Goal: Transaction & Acquisition: Purchase product/service

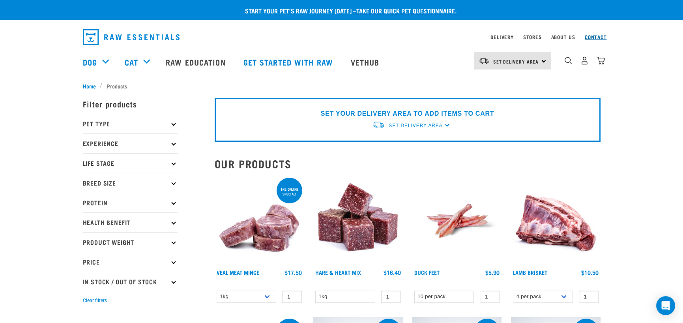
click at [594, 36] on link "Contact" at bounding box center [596, 37] width 22 height 3
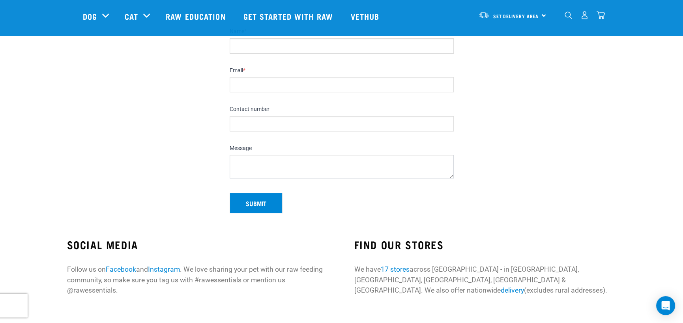
scroll to position [276, 0]
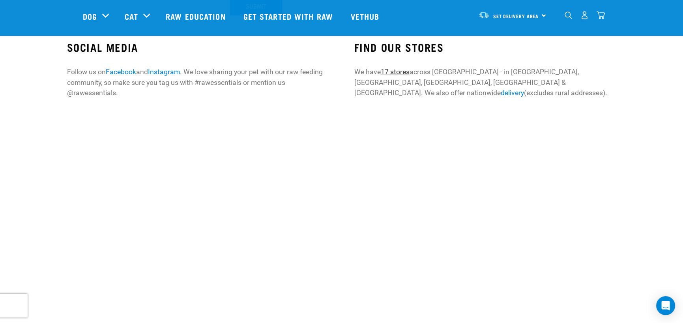
click at [397, 71] on link "17 stores" at bounding box center [395, 72] width 29 height 8
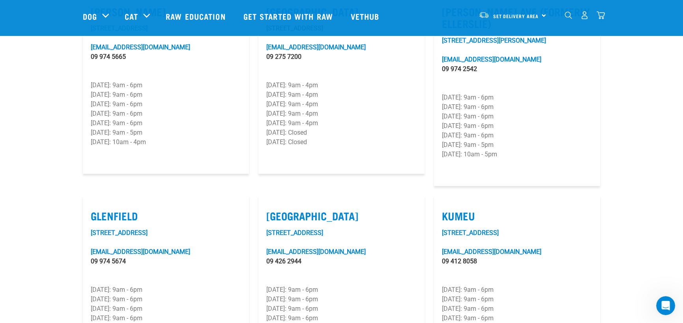
scroll to position [118, 0]
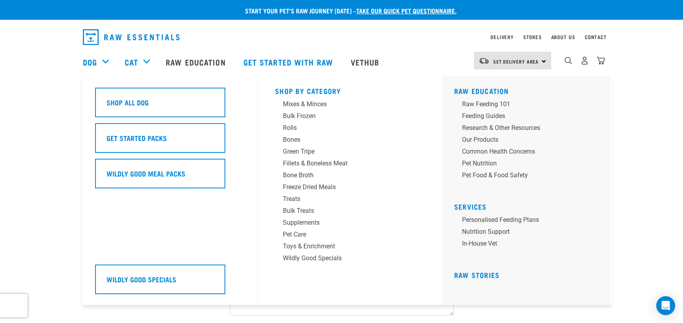
click at [101, 60] on div "Dog" at bounding box center [100, 62] width 34 height 32
click at [92, 60] on link "Dog" at bounding box center [90, 62] width 14 height 12
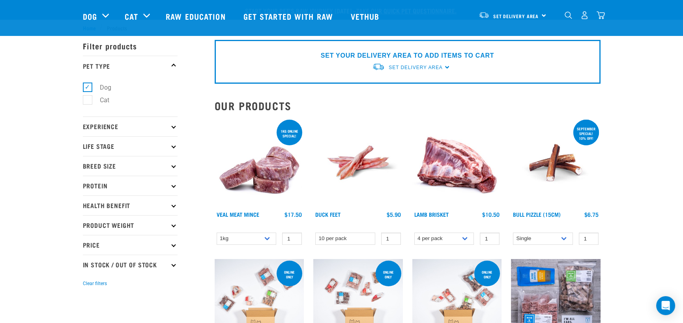
scroll to position [39, 0]
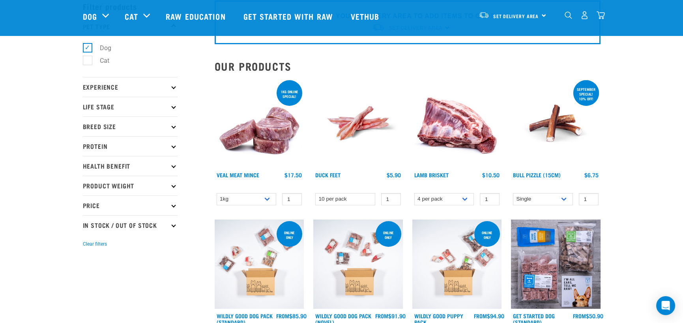
click at [174, 106] on icon at bounding box center [173, 106] width 4 height 4
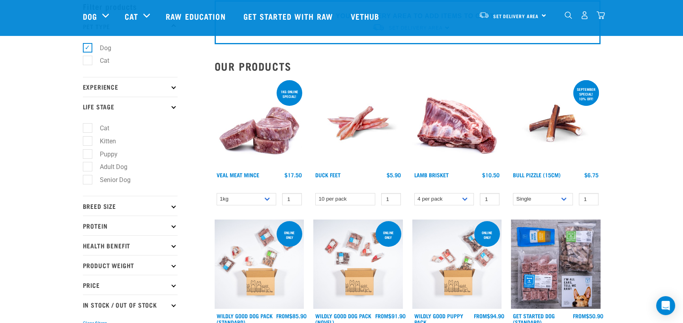
click at [118, 169] on label "Adult Dog" at bounding box center [108, 167] width 43 height 10
click at [88, 168] on input "Adult Dog" at bounding box center [85, 165] width 5 height 5
checkbox input "true"
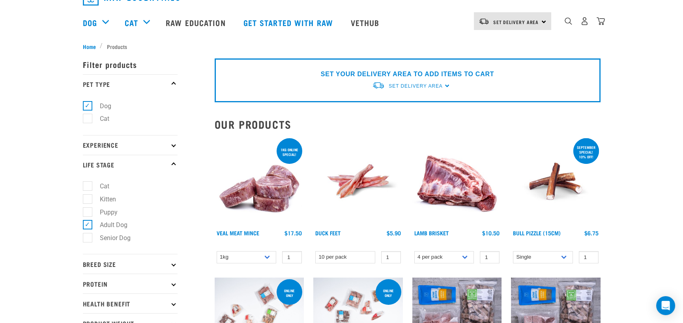
scroll to position [158, 0]
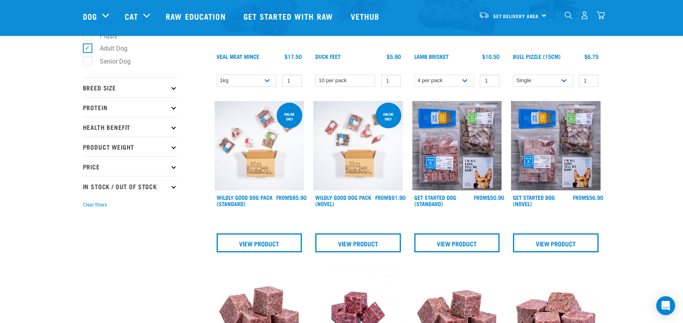
click at [174, 168] on icon at bounding box center [173, 166] width 4 height 4
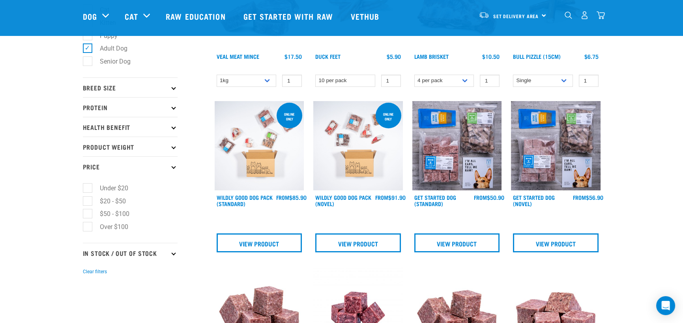
click at [122, 203] on label "$20 - $50" at bounding box center [108, 201] width 42 height 10
click at [88, 202] on input "$20 - $50" at bounding box center [85, 199] width 5 height 5
checkbox input "true"
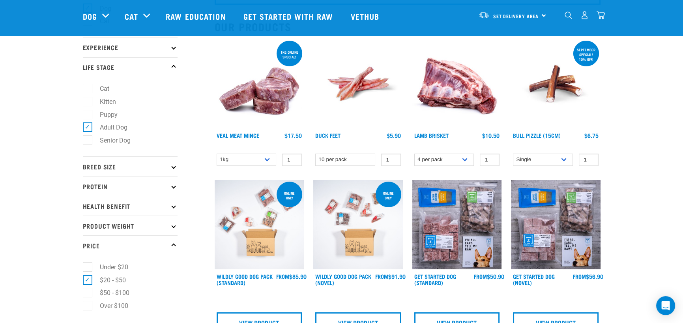
click at [170, 210] on p "Health Benefit" at bounding box center [130, 206] width 95 height 20
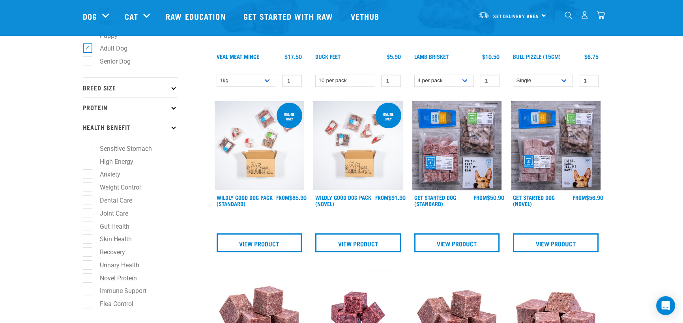
scroll to position [197, 0]
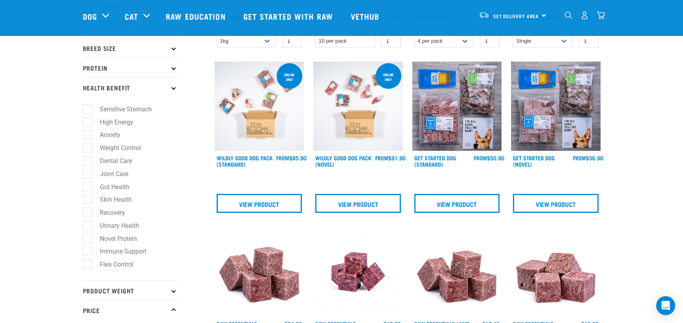
click at [87, 124] on label "High Energy" at bounding box center [111, 122] width 49 height 10
click at [86, 123] on input "High Energy" at bounding box center [85, 120] width 5 height 5
checkbox input "true"
click at [88, 137] on label "Anxiety" at bounding box center [105, 135] width 36 height 10
click at [88, 136] on input "Anxiety" at bounding box center [85, 133] width 5 height 5
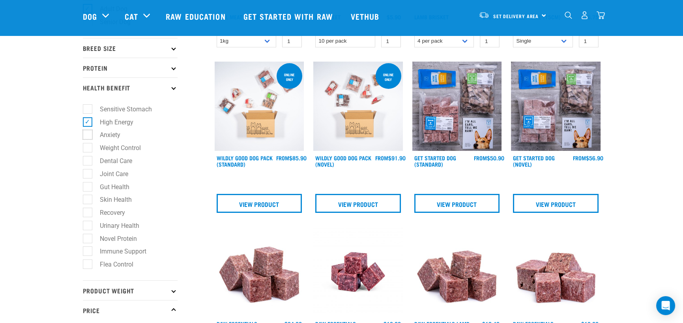
checkbox input "true"
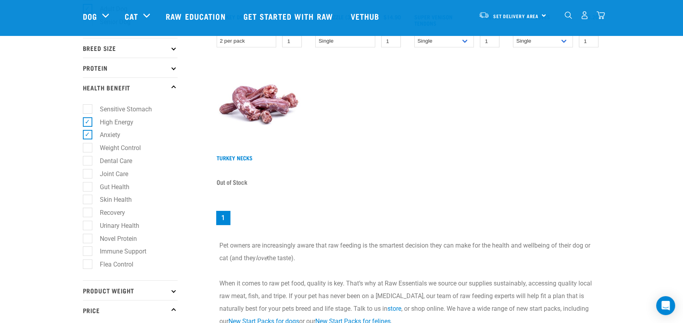
scroll to position [237, 0]
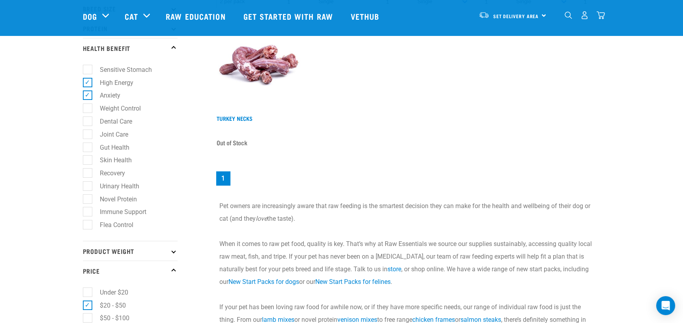
click at [88, 148] on label "Gut Health" at bounding box center [109, 148] width 45 height 10
click at [88, 148] on input "Gut Health" at bounding box center [85, 145] width 5 height 5
checkbox input "true"
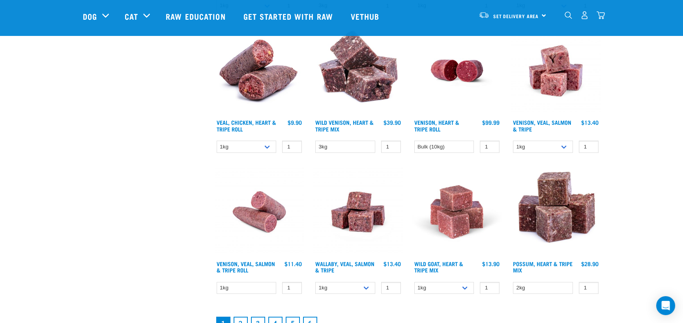
scroll to position [1026, 0]
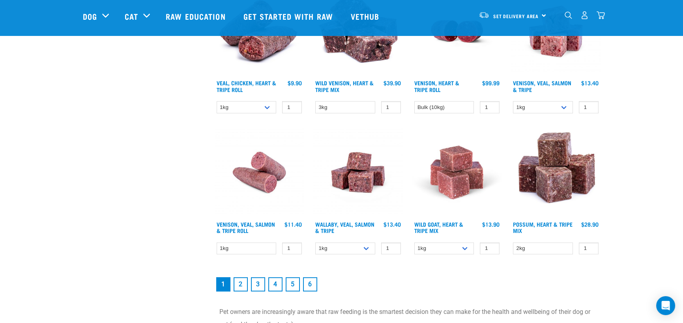
click at [243, 281] on link "2" at bounding box center [241, 284] width 14 height 14
